Goal: Task Accomplishment & Management: Complete application form

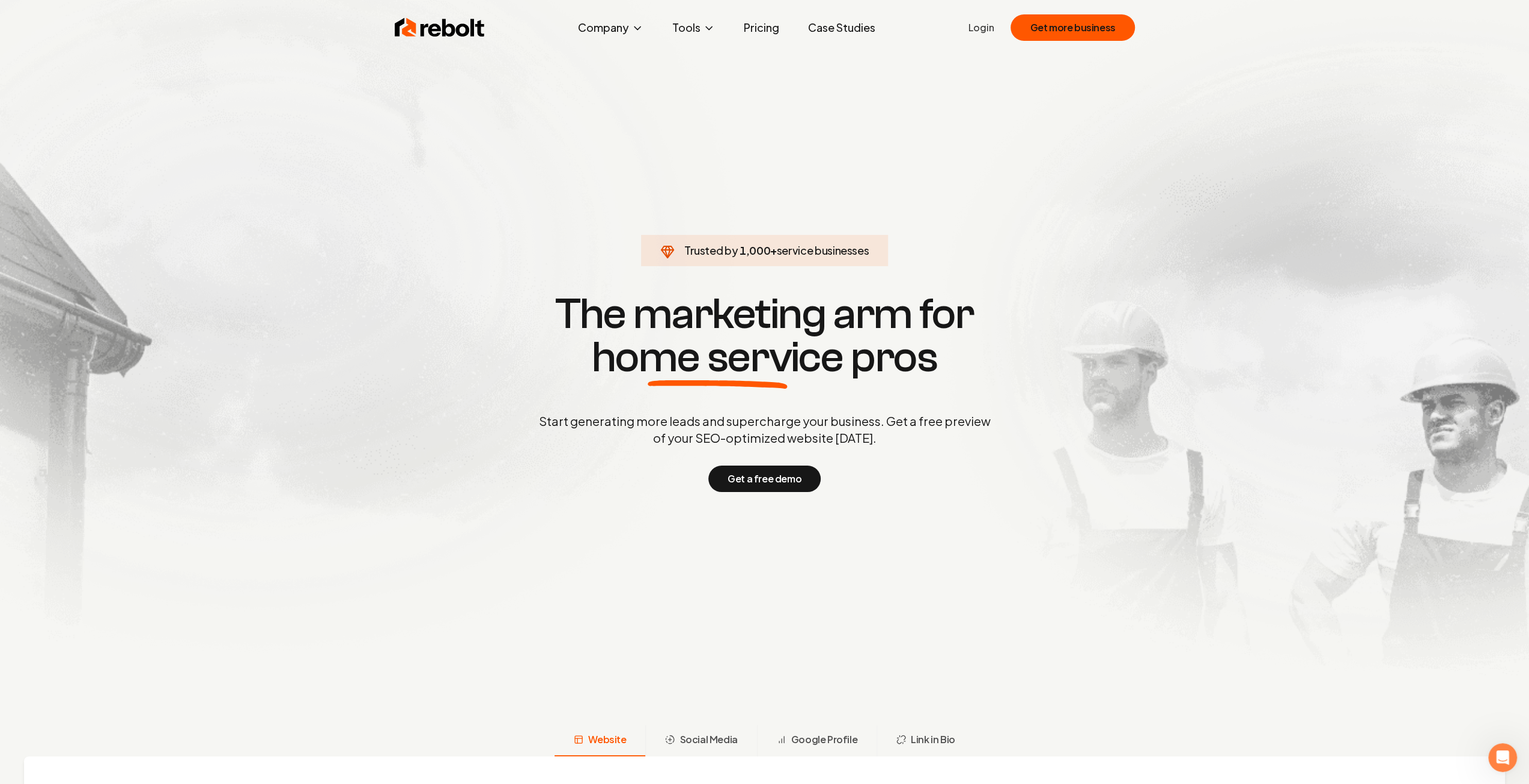
click at [990, 29] on link "Login" at bounding box center [980, 28] width 26 height 14
click at [988, 29] on link "Login" at bounding box center [980, 28] width 26 height 14
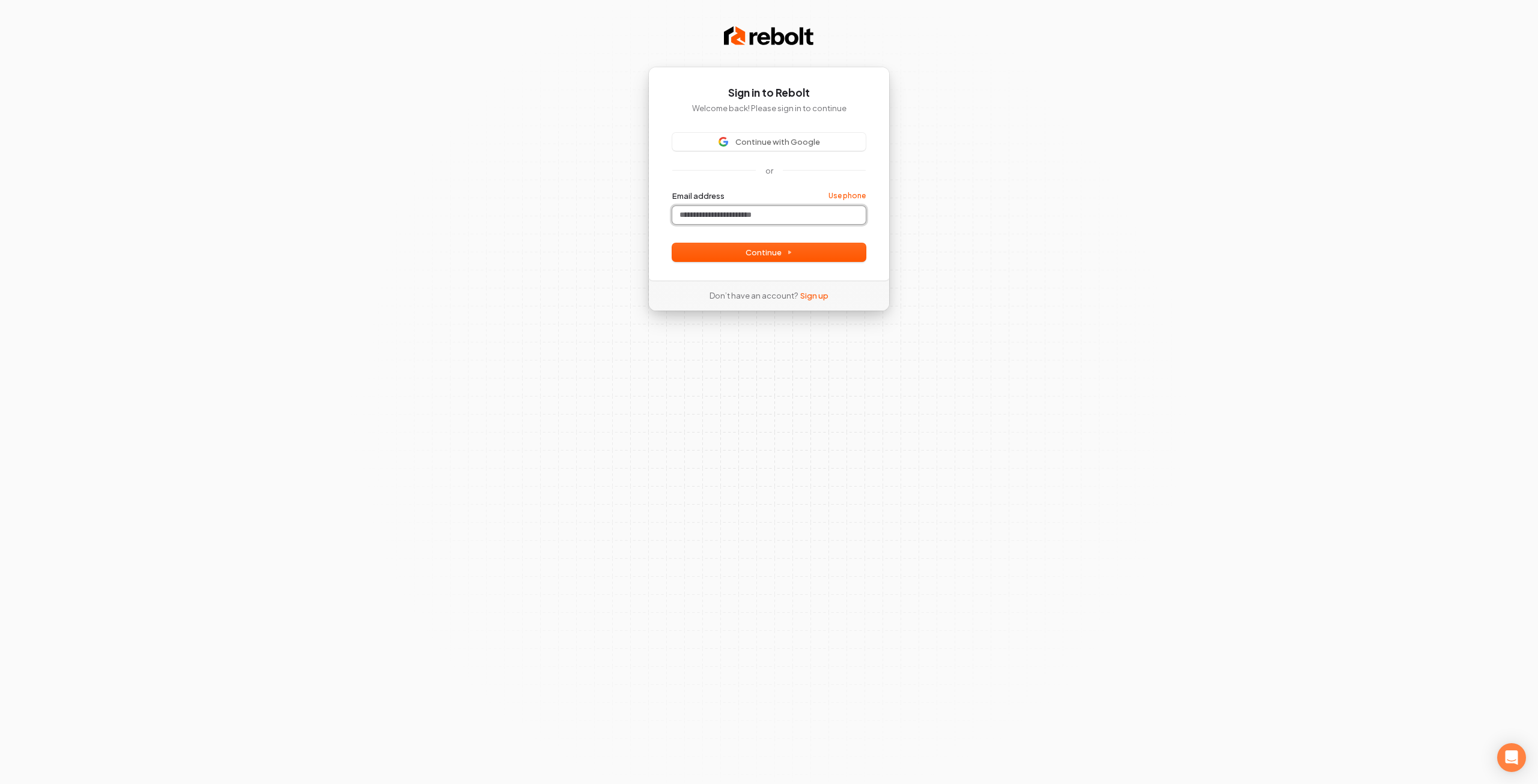
click at [750, 211] on input "Email address" at bounding box center [769, 215] width 194 height 18
click at [766, 252] on span "Continue" at bounding box center [768, 252] width 47 height 11
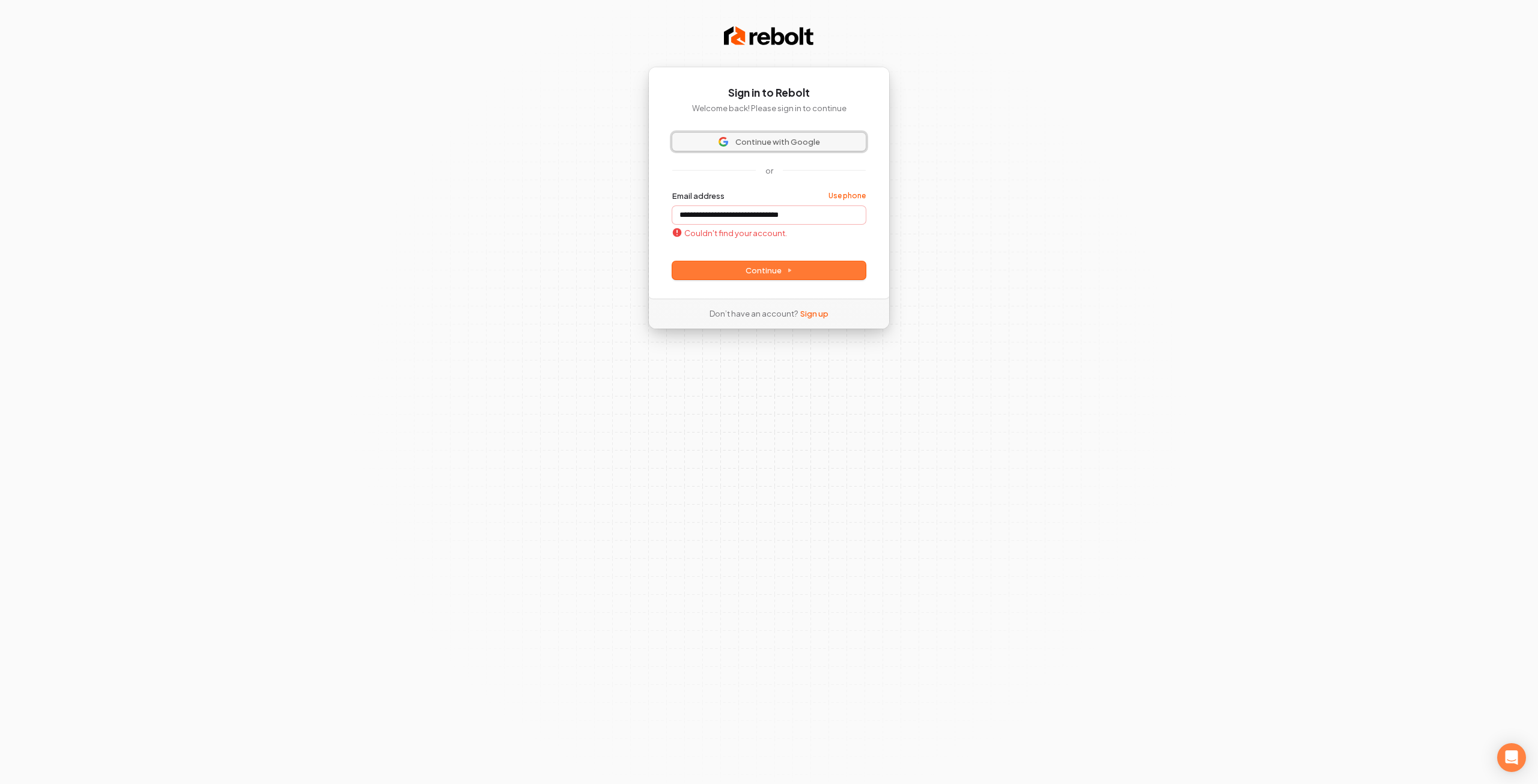
click at [763, 140] on span "Continue with Google" at bounding box center [777, 142] width 85 height 11
type input "**********"
